Goal: Go to known website: Access a specific website the user already knows

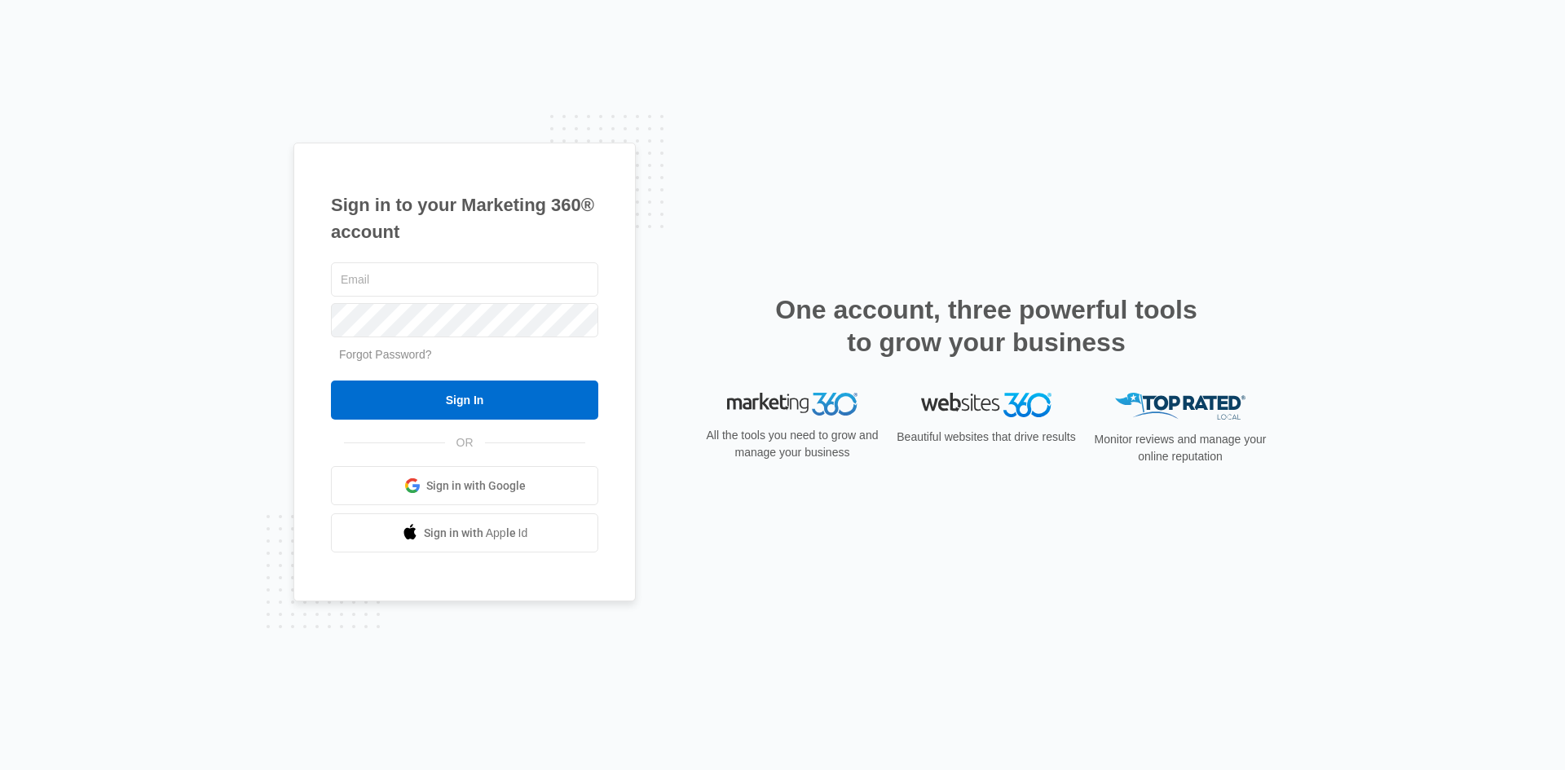
type input "[PERSON_NAME][EMAIL_ADDRESS][PERSON_NAME][DOMAIN_NAME]"
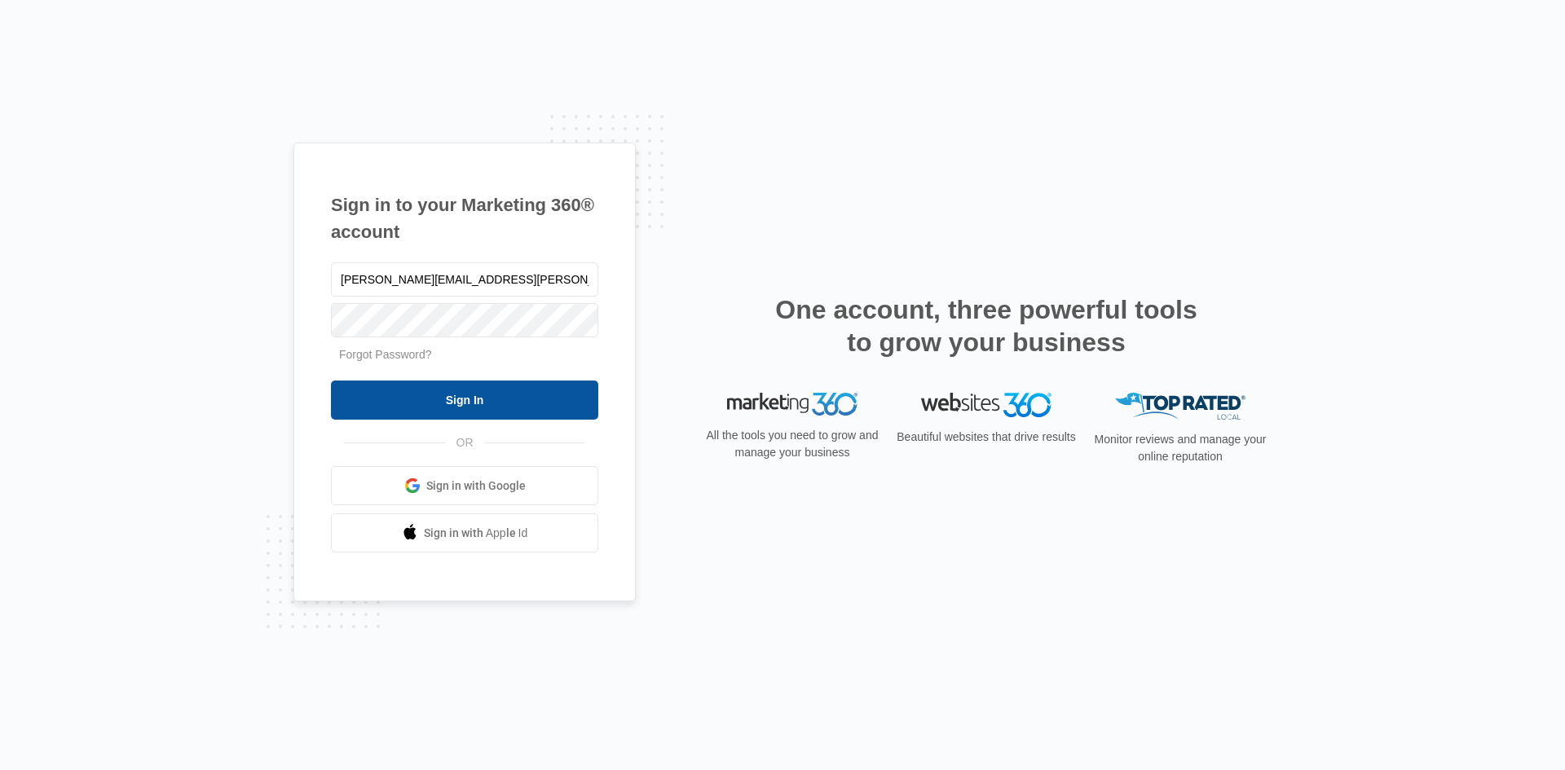
click at [467, 400] on input "Sign In" at bounding box center [464, 400] width 267 height 39
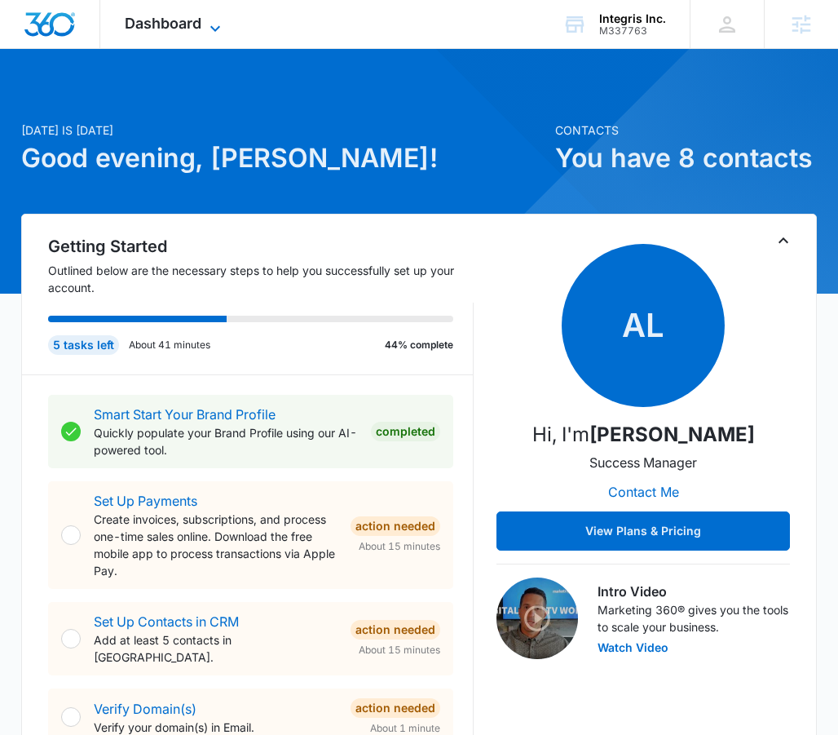
click at [149, 22] on span "Dashboard" at bounding box center [163, 23] width 77 height 17
